Goal: Complete application form: Complete application form

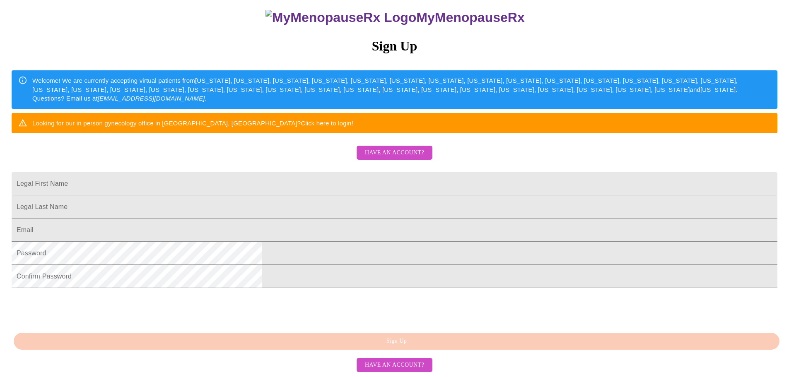
scroll to position [124, 0]
click at [334, 172] on input "Legal First Name" at bounding box center [394, 183] width 765 height 23
type input "[PERSON_NAME]"
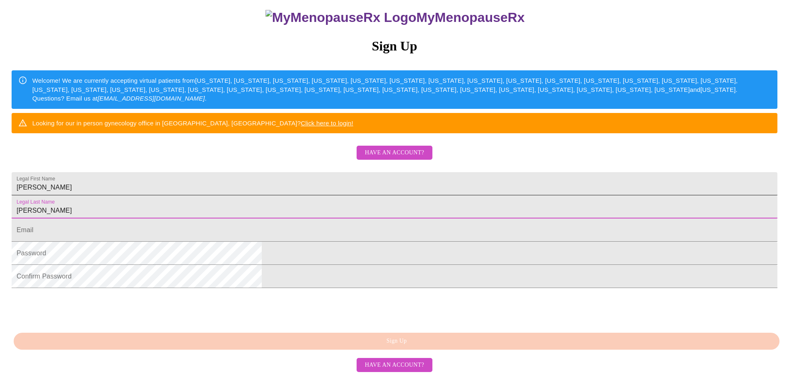
type input "[PERSON_NAME]"
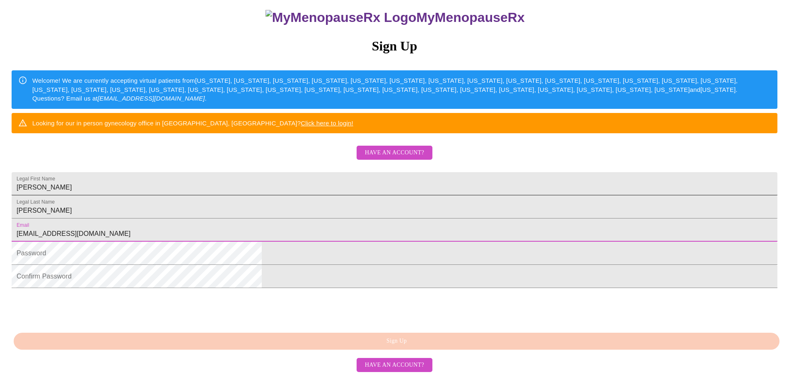
type input "[EMAIL_ADDRESS][DOMAIN_NAME]"
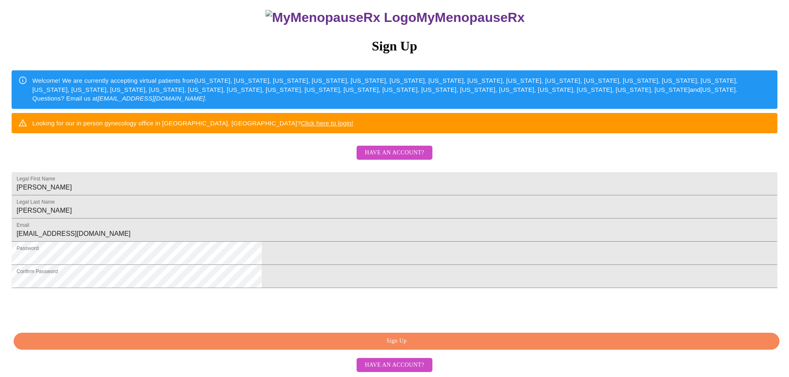
click at [414, 346] on span "Sign Up" at bounding box center [396, 341] width 746 height 10
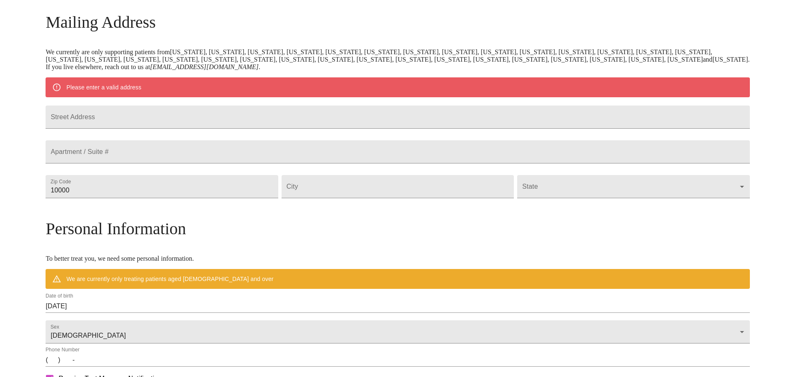
scroll to position [113, 0]
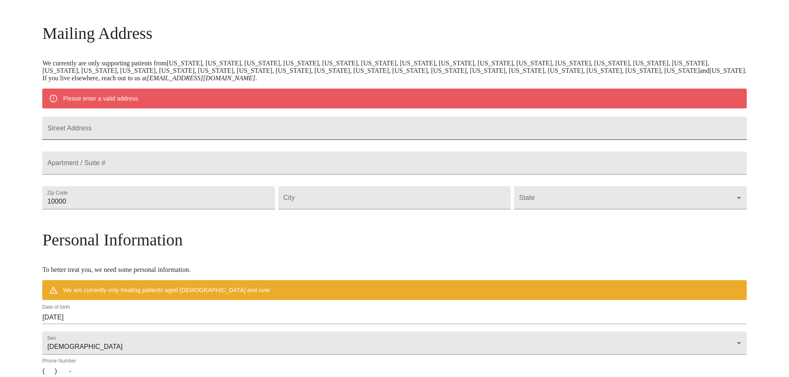
click at [197, 133] on input "Street Address" at bounding box center [394, 128] width 704 height 23
type input "17564 Z Cir"
type input "[GEOGRAPHIC_DATA]"
type input "68135"
type input "[GEOGRAPHIC_DATA]"
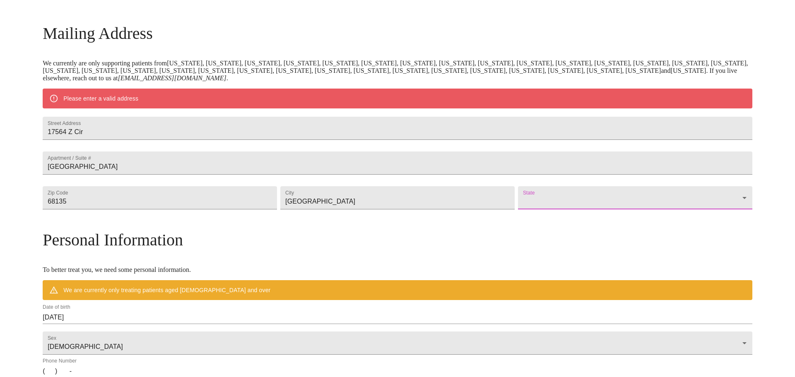
click at [557, 221] on body "MyMenopauseRx Welcome to MyMenopauseRx Since it's your first time here, you'll …" at bounding box center [397, 212] width 788 height 645
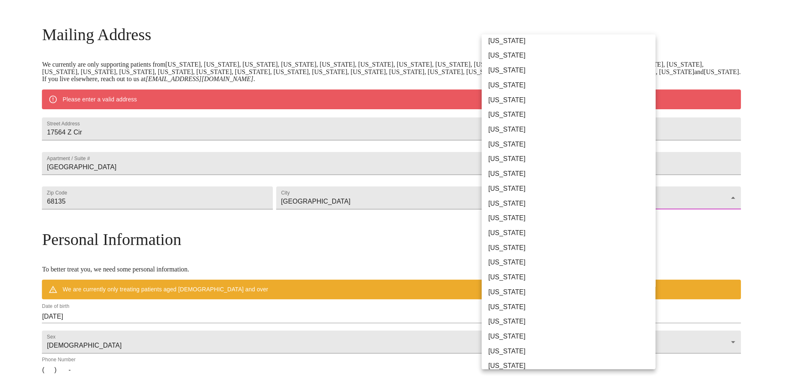
scroll to position [83, 0]
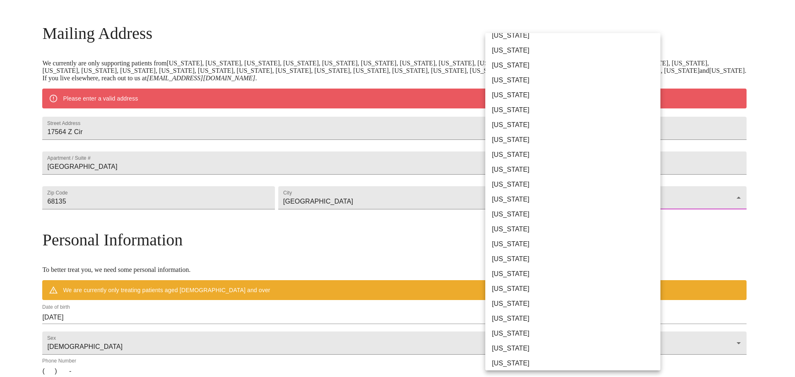
drag, startPoint x: 518, startPoint y: 346, endPoint x: 480, endPoint y: 320, distance: 45.9
click at [518, 346] on li "[US_STATE]" at bounding box center [575, 348] width 181 height 15
type input "[US_STATE]"
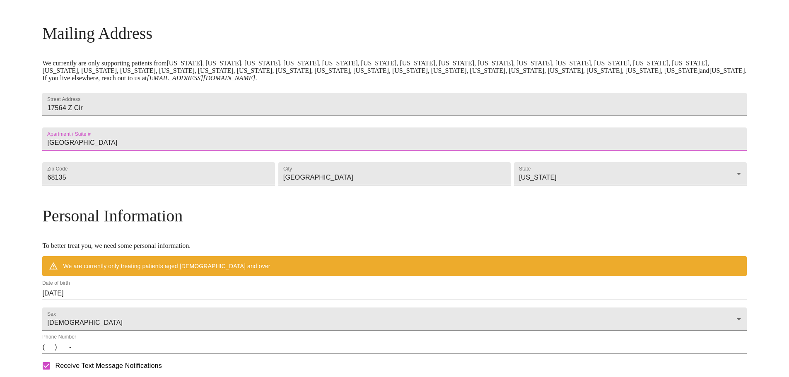
drag, startPoint x: 188, startPoint y: 150, endPoint x: 126, endPoint y: 152, distance: 61.3
click at [127, 152] on div "Apartment / [GEOGRAPHIC_DATA]" at bounding box center [394, 139] width 707 height 35
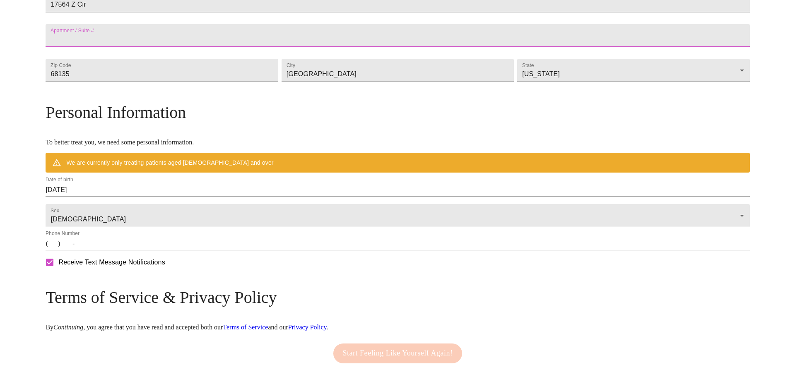
scroll to position [237, 0]
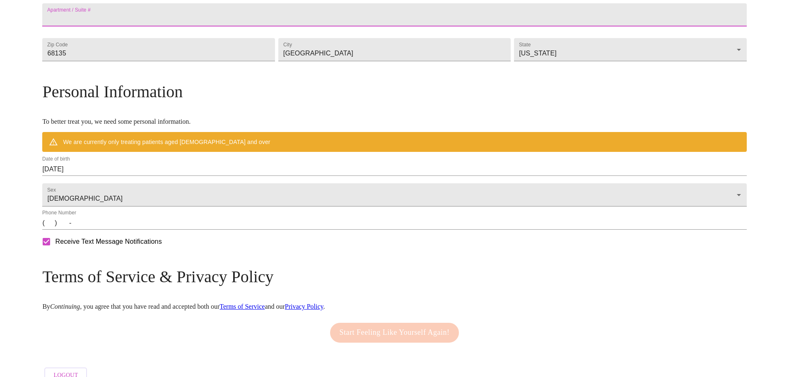
click at [129, 176] on input "[DATE]" at bounding box center [394, 169] width 704 height 13
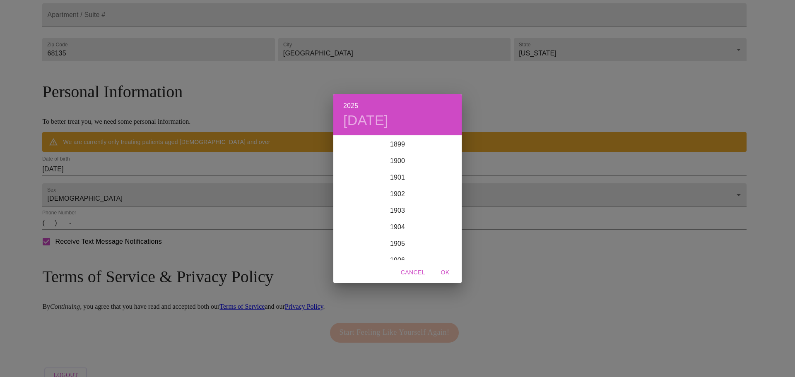
scroll to position [2037, 0]
drag, startPoint x: 500, startPoint y: 122, endPoint x: 491, endPoint y: 118, distance: 9.8
click at [500, 122] on div "2025 [DATE] 1900 1901 1902 1903 1904 1905 1906 1907 1908 1909 1910 1911 1912 19…" at bounding box center [397, 188] width 795 height 377
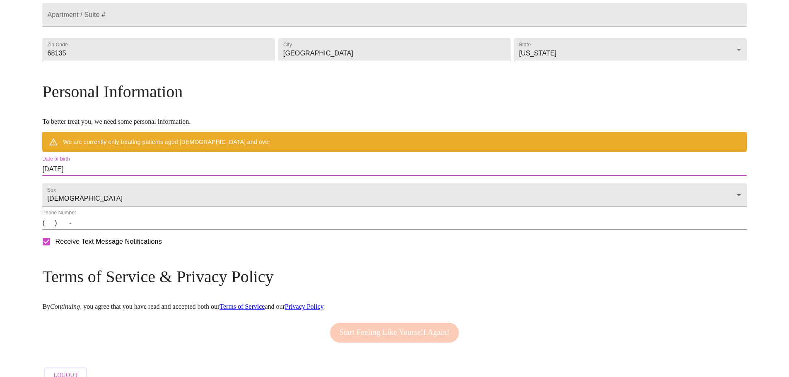
click at [131, 176] on input "[DATE]" at bounding box center [394, 169] width 704 height 13
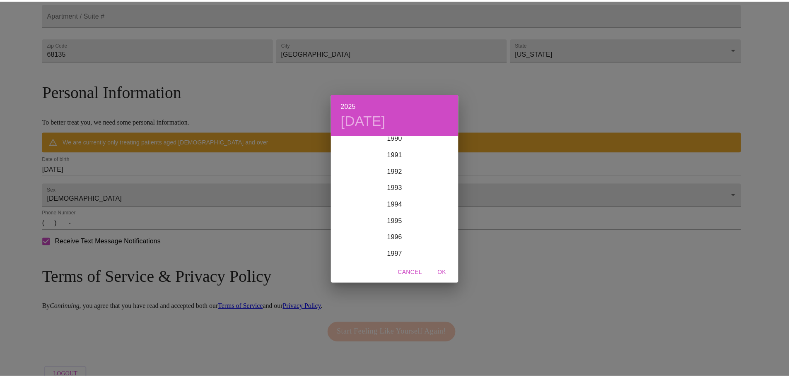
scroll to position [1498, 0]
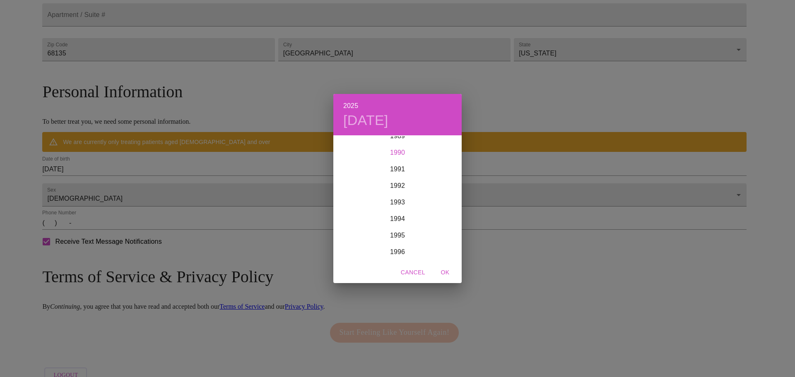
click at [403, 153] on div "1990" at bounding box center [397, 152] width 128 height 17
click at [396, 156] on div "Feb" at bounding box center [397, 151] width 43 height 31
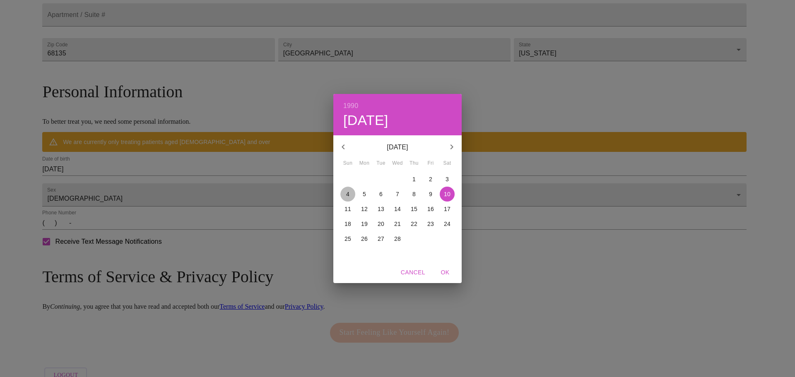
click at [351, 197] on span "4" at bounding box center [347, 194] width 15 height 8
click at [438, 272] on span "OK" at bounding box center [445, 272] width 20 height 10
type input "[DATE]"
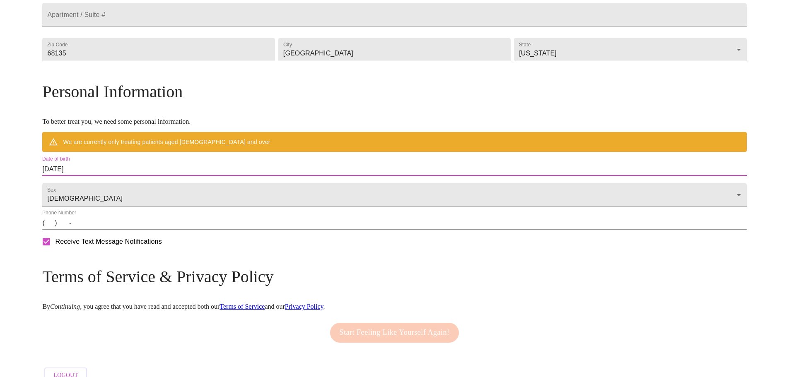
click at [134, 230] on input "(   )    -" at bounding box center [394, 222] width 704 height 13
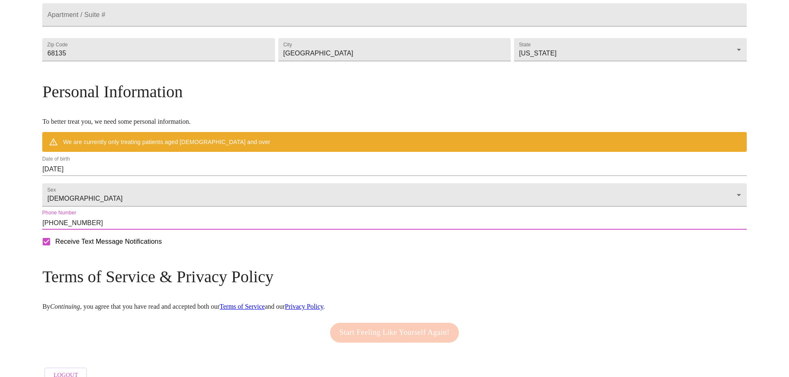
type input "[PHONE_NUMBER]"
drag, startPoint x: 419, startPoint y: 347, endPoint x: 490, endPoint y: 327, distance: 73.5
click at [421, 347] on div "Start Feeling Like Yourself Again!" at bounding box center [394, 333] width 133 height 28
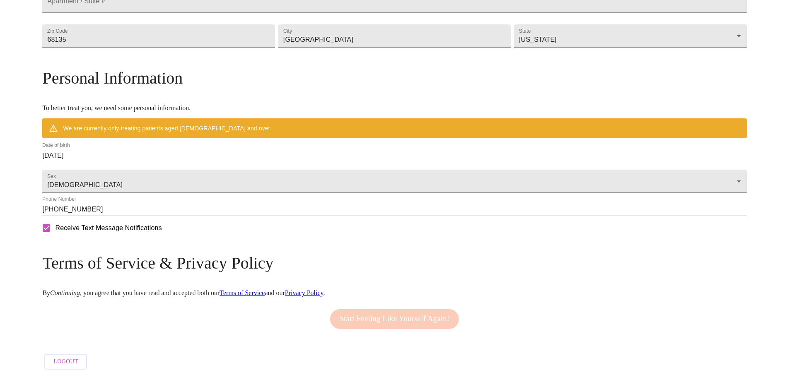
scroll to position [274, 0]
click at [414, 309] on div "Start Feeling Like Yourself Again!" at bounding box center [394, 319] width 133 height 28
drag, startPoint x: 414, startPoint y: 309, endPoint x: 426, endPoint y: 308, distance: 11.6
click at [419, 310] on div "Start Feeling Like Yourself Again!" at bounding box center [394, 319] width 133 height 28
